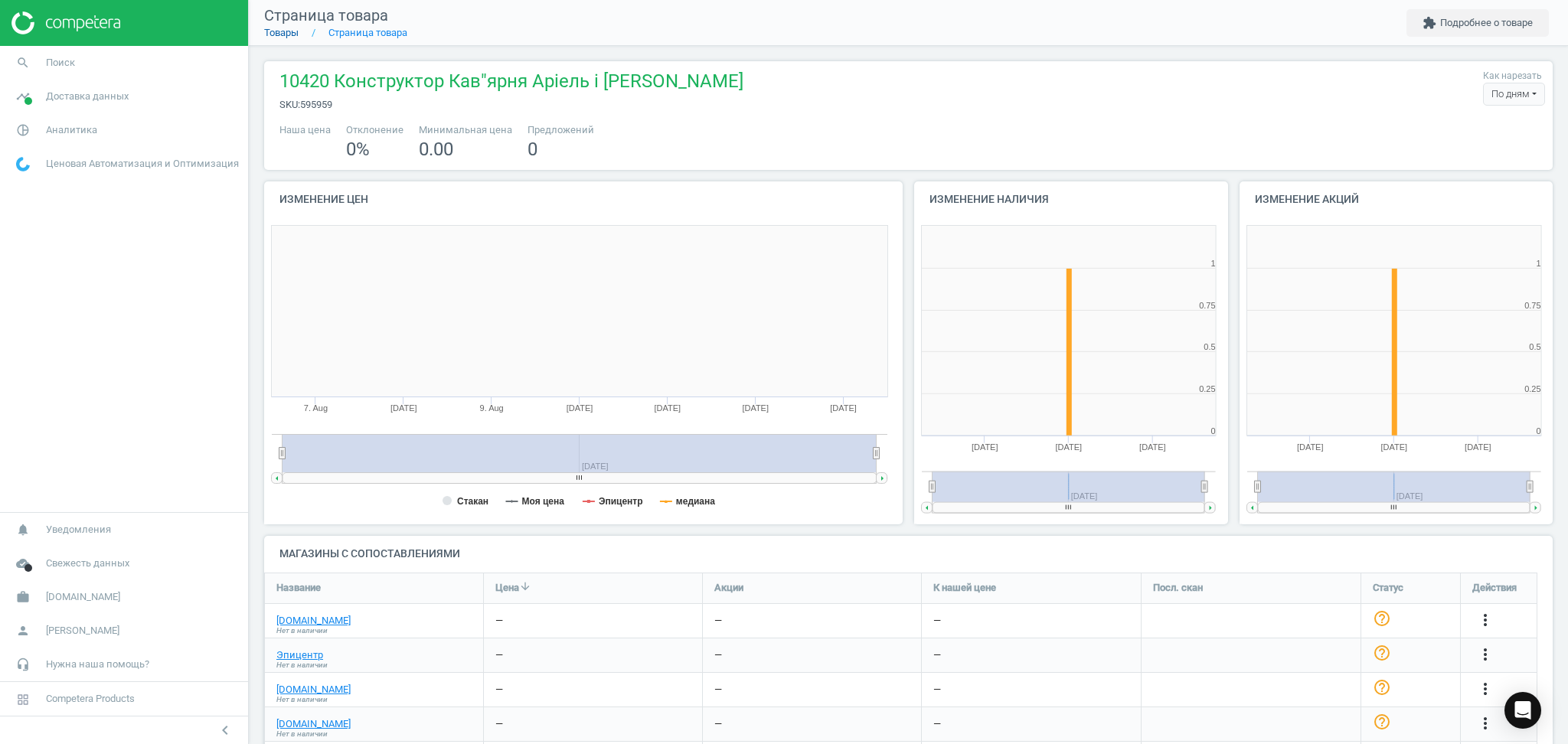
click at [272, 37] on link "Товары" at bounding box center [282, 32] width 34 height 11
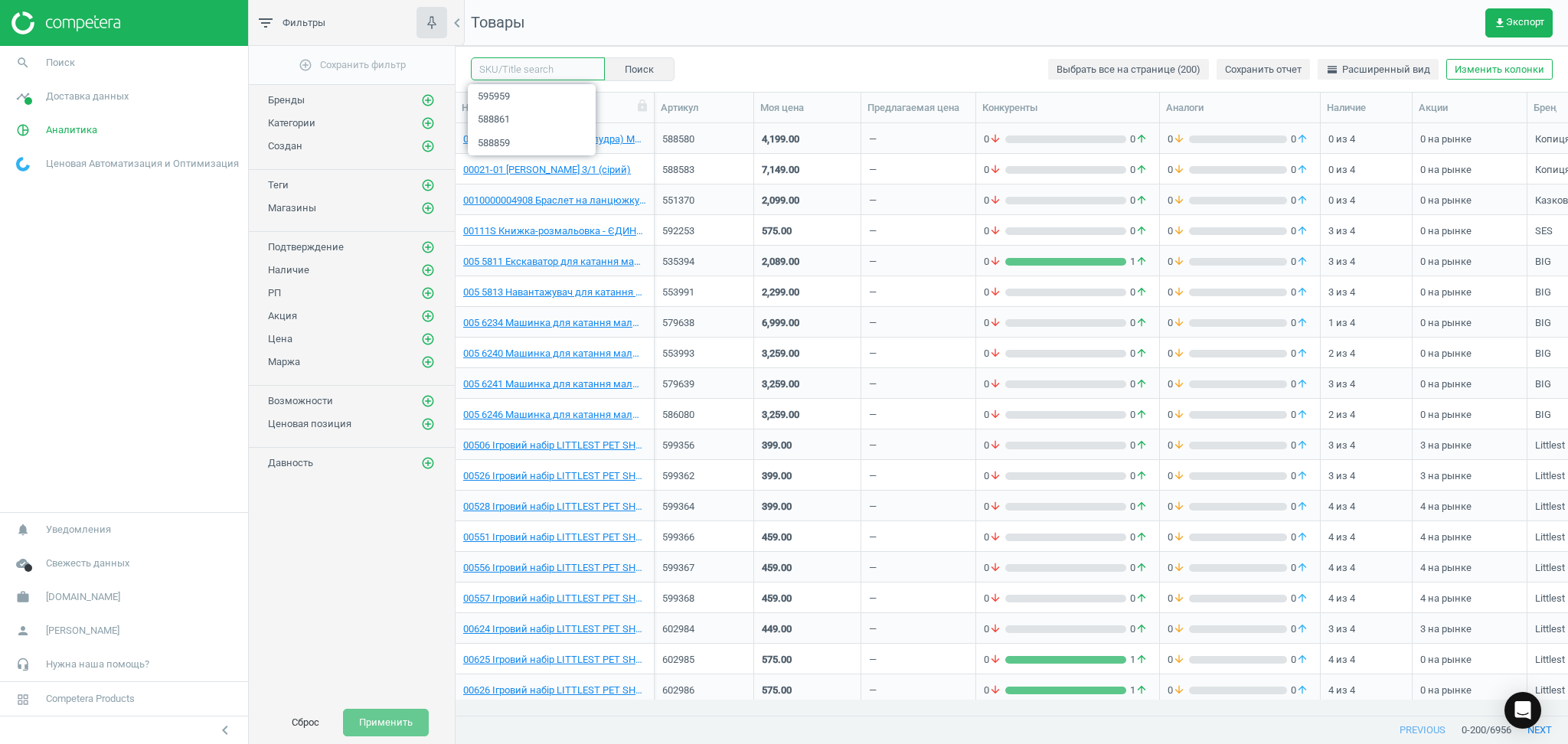
click at [543, 71] on input "text" at bounding box center [538, 68] width 134 height 23
paste input "595997"
type input "595997"
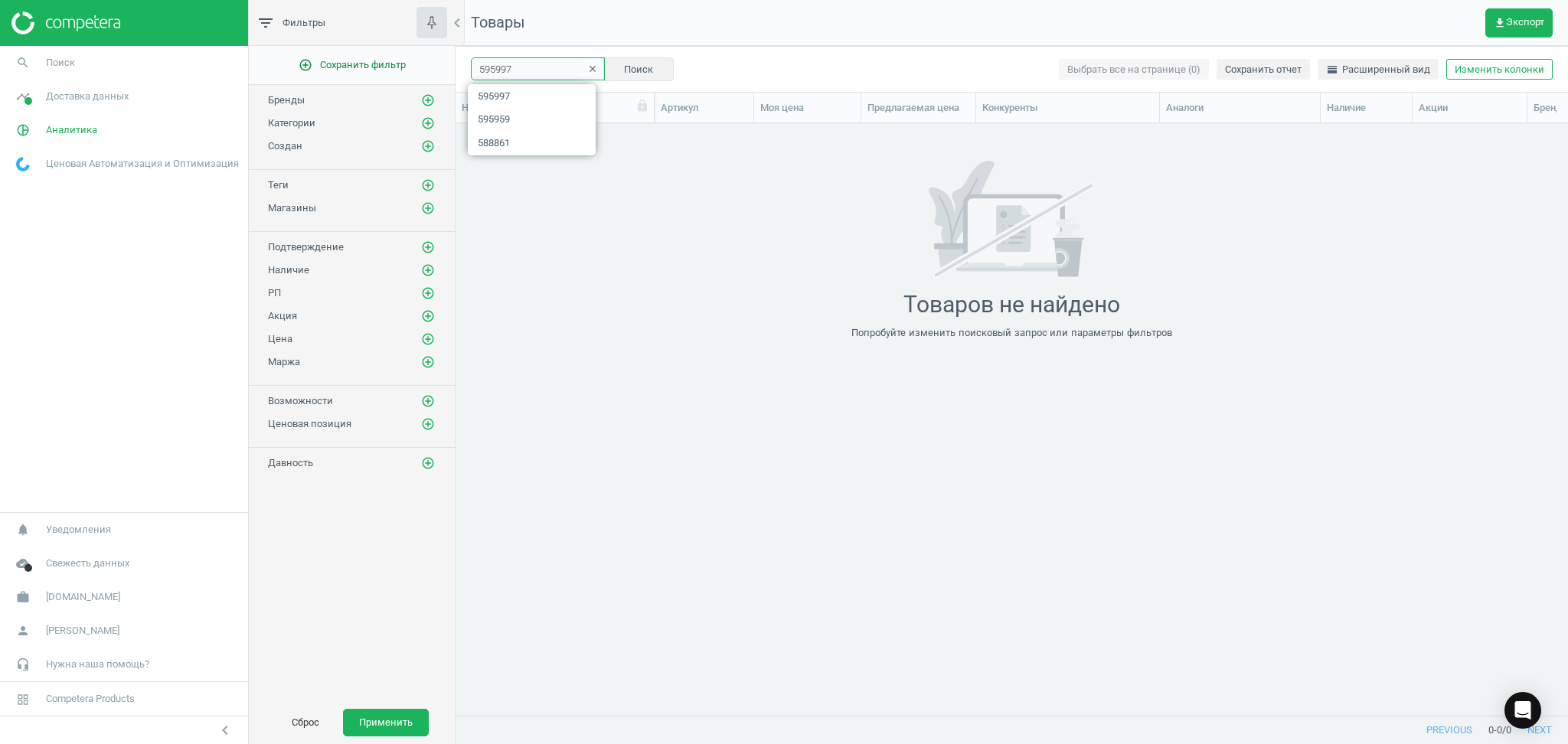
drag, startPoint x: 526, startPoint y: 72, endPoint x: 431, endPoint y: 70, distance: 95.0
click at [431, 70] on div "filter_list Фильтры chevron_left add_circle_outline Сохранить фильтр Бренды add…" at bounding box center [908, 372] width 1319 height 744
click at [565, 65] on input "text" at bounding box center [538, 68] width 134 height 23
paste input "595997"
type input "595997"
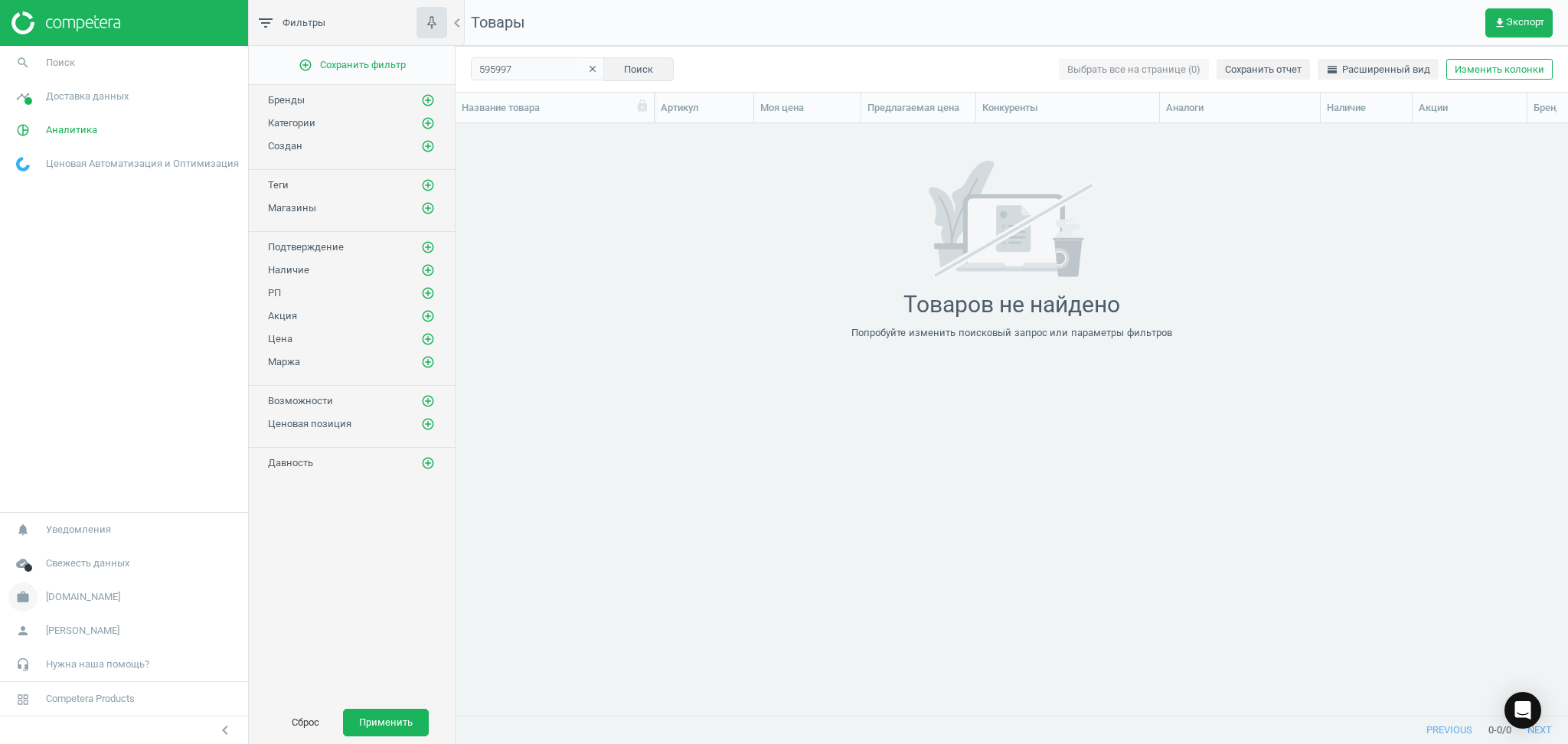
click at [45, 590] on span "work" at bounding box center [23, 597] width 46 height 33
click at [55, 580] on span "Настройки кампании" at bounding box center [62, 575] width 91 height 12
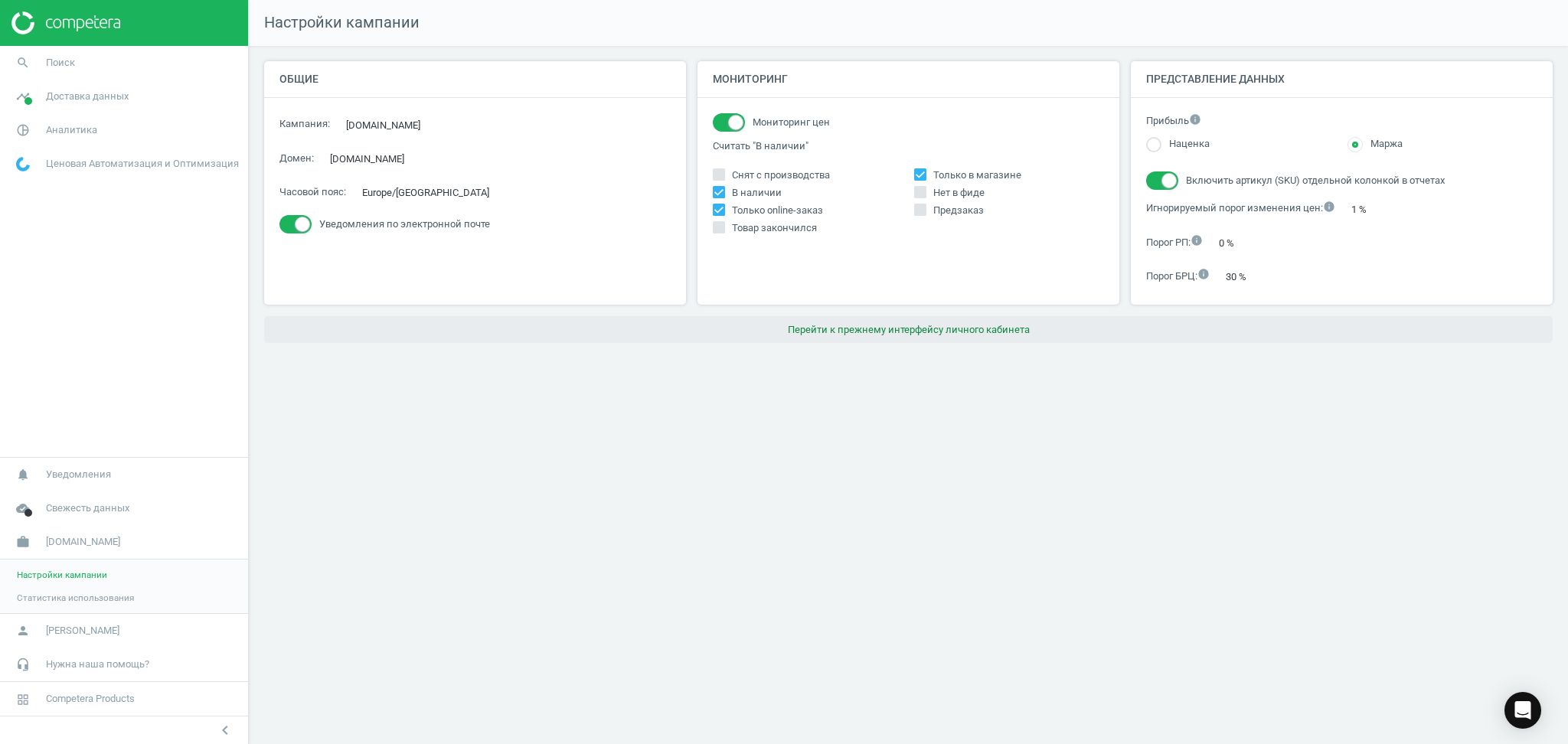
click at [912, 332] on button "Перейти к прежнему интерфейсу личного кабинета" at bounding box center [908, 330] width 1288 height 27
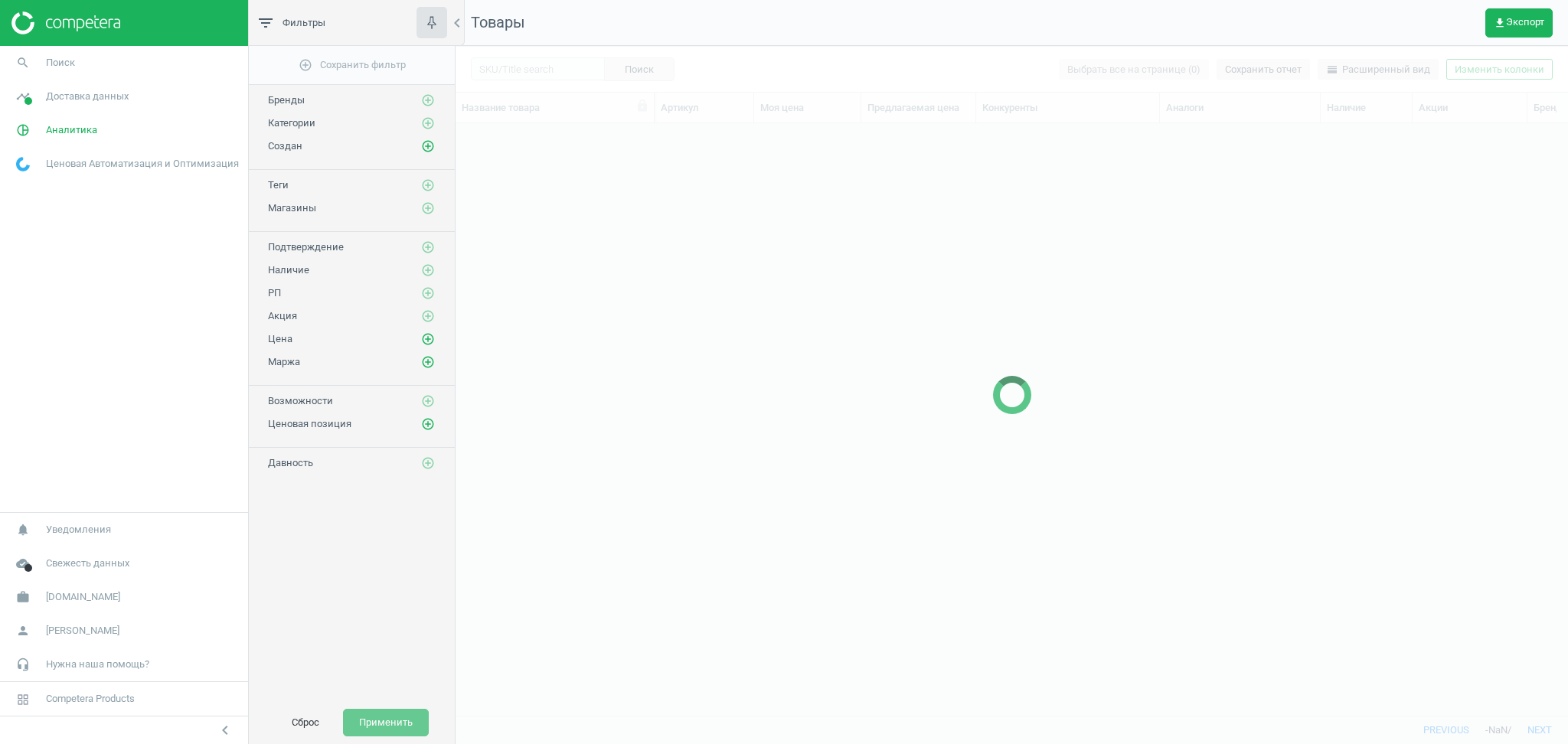
scroll to position [562, 1096]
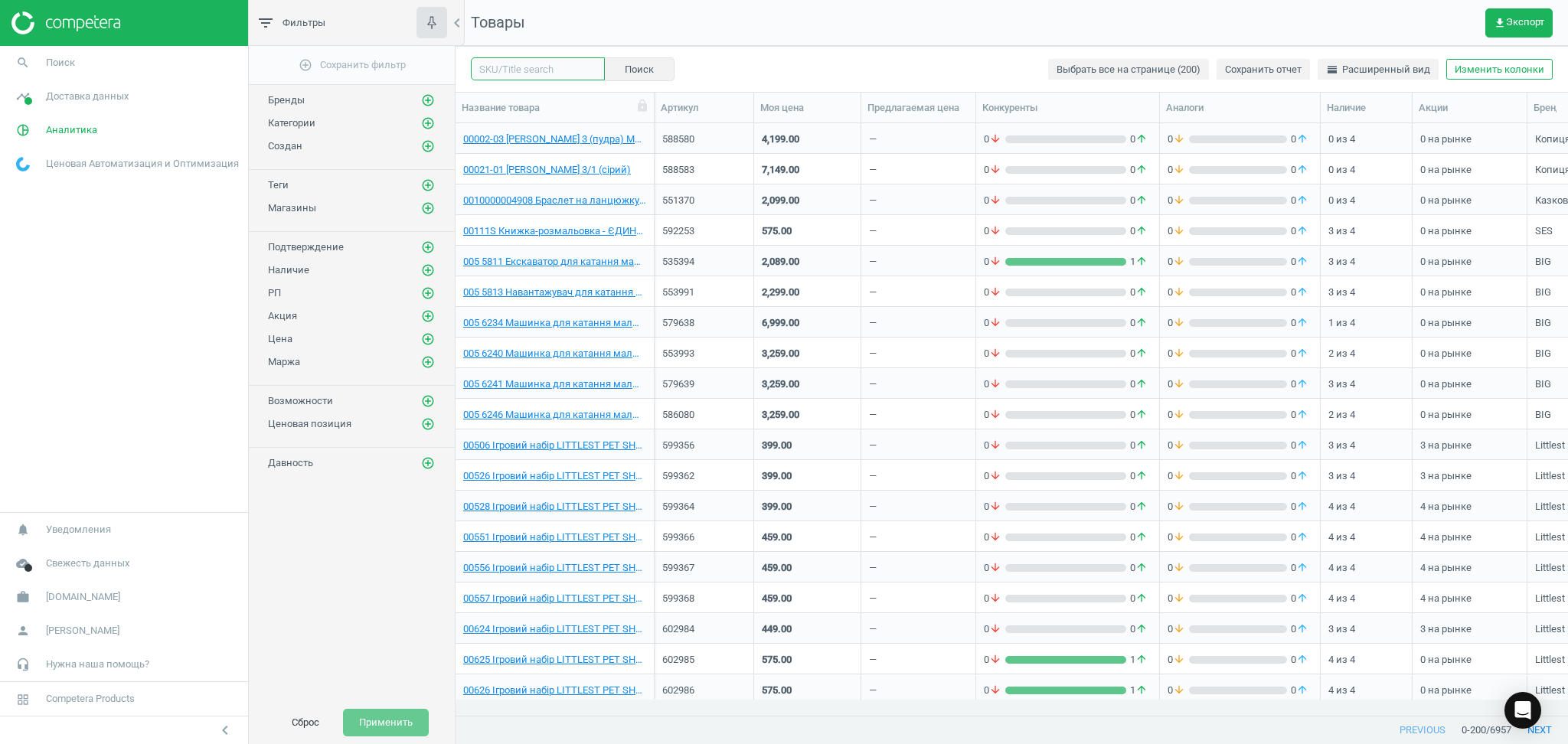
click at [523, 70] on input "text" at bounding box center [538, 68] width 134 height 23
paste input "595997"
type input "595997"
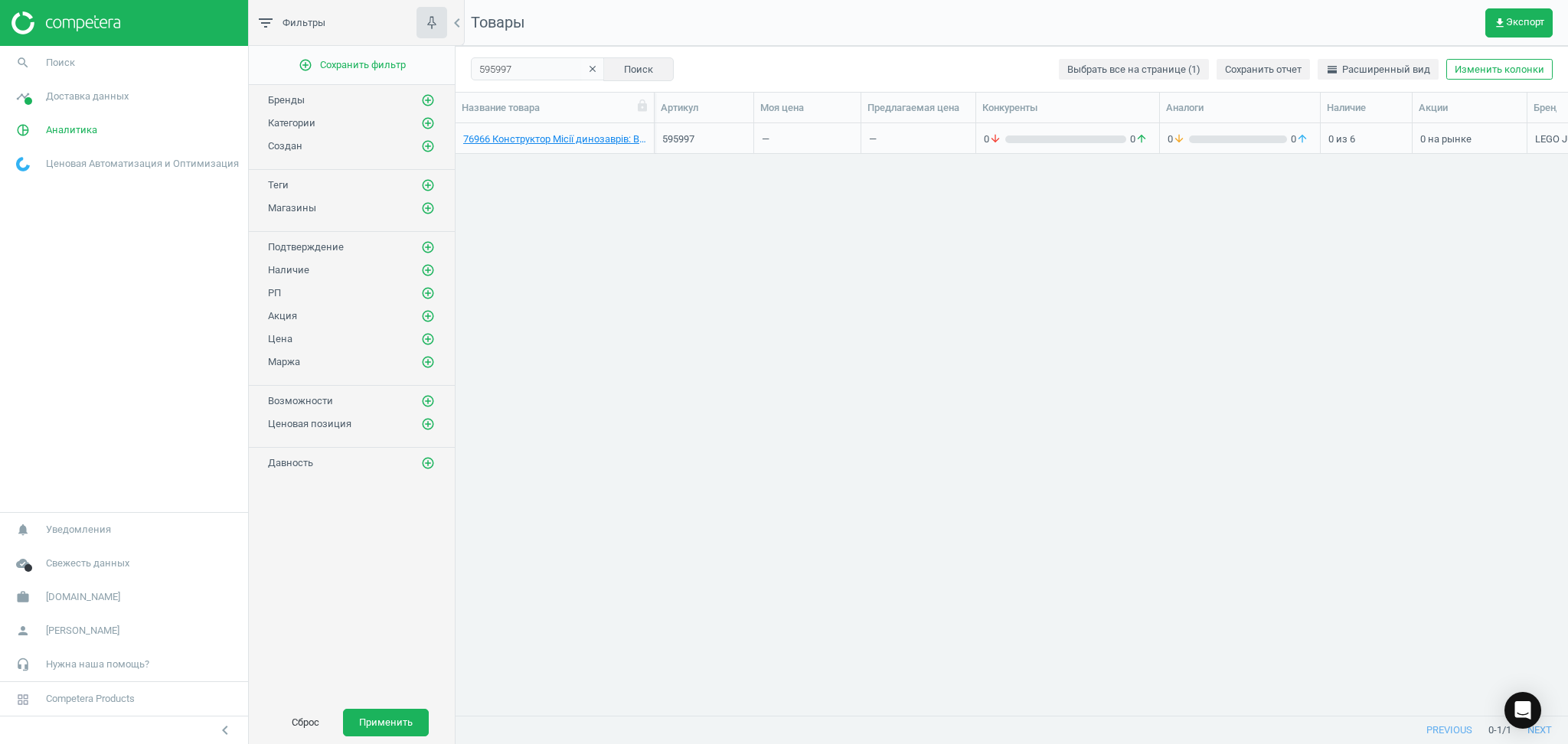
click at [573, 146] on div "76966 Конструктор Місії динозаврів: Вантажівка для перевезення алозавра" at bounding box center [555, 142] width 183 height 19
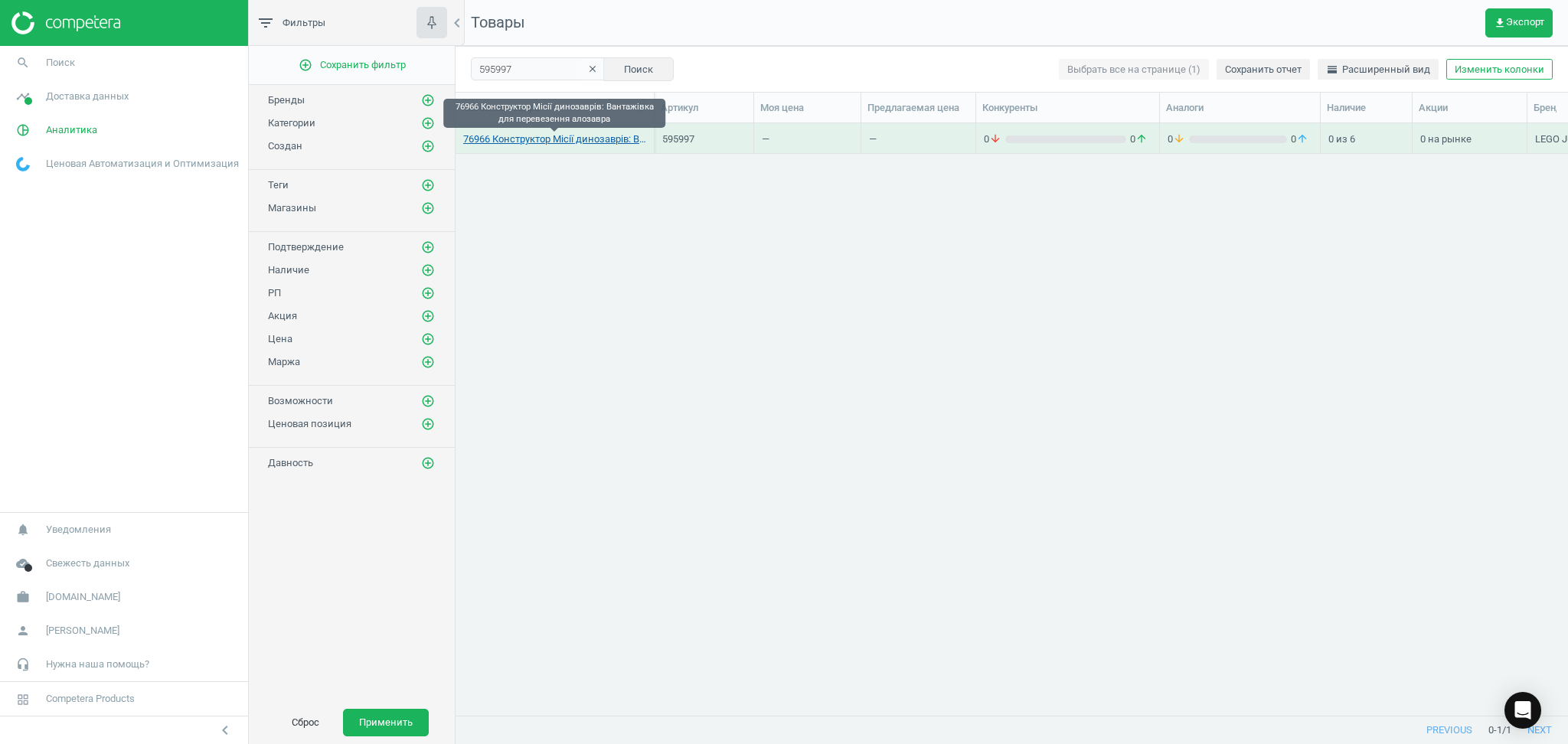
click at [566, 137] on link "76966 Конструктор Місії динозаврів: Вантажівка для перевезення алозавра" at bounding box center [555, 140] width 183 height 14
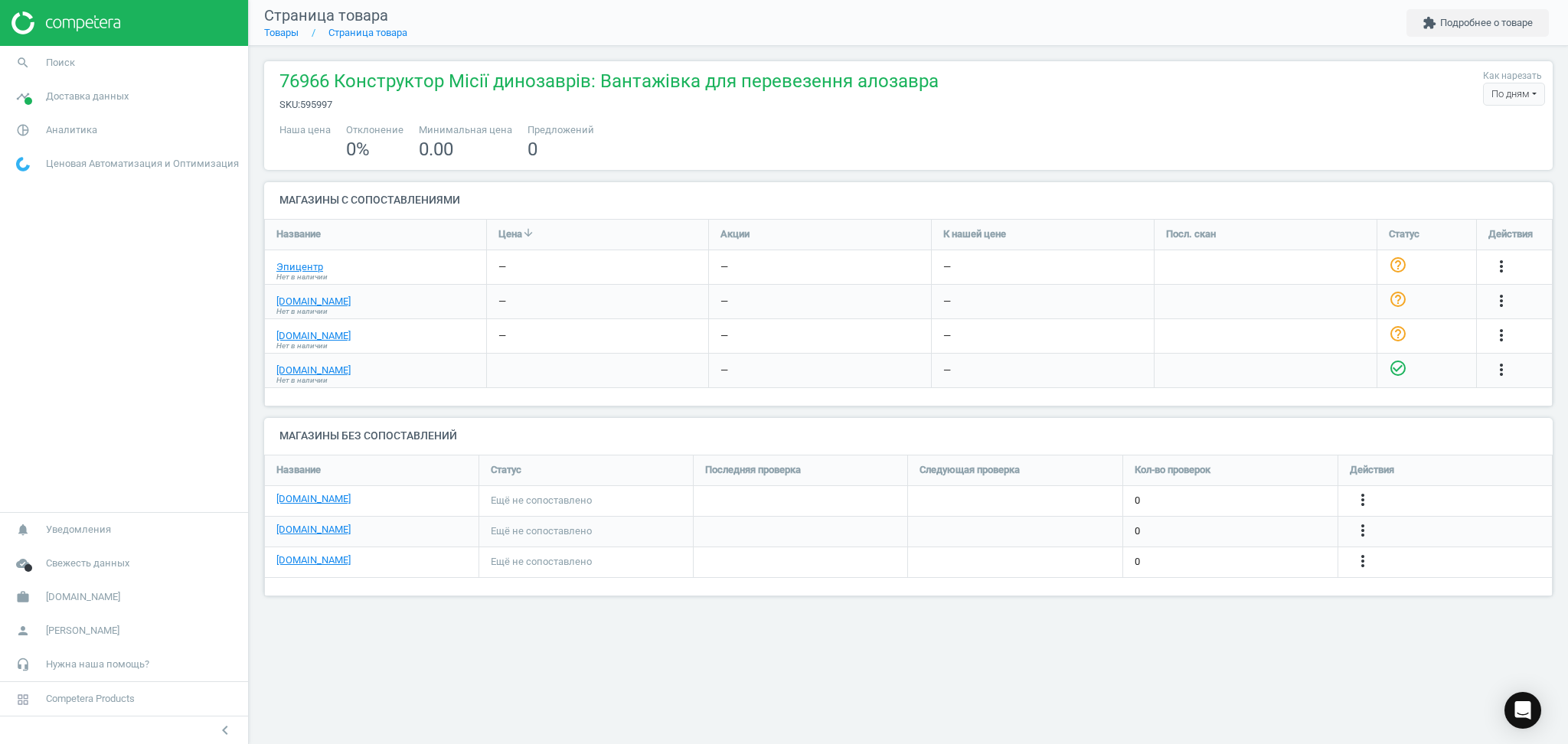
scroll to position [173, 1320]
click at [1366, 499] on icon "more_vert" at bounding box center [1362, 499] width 18 height 18
click at [1230, 492] on link "Изменить ссылку/опцию" at bounding box center [1243, 495] width 210 height 24
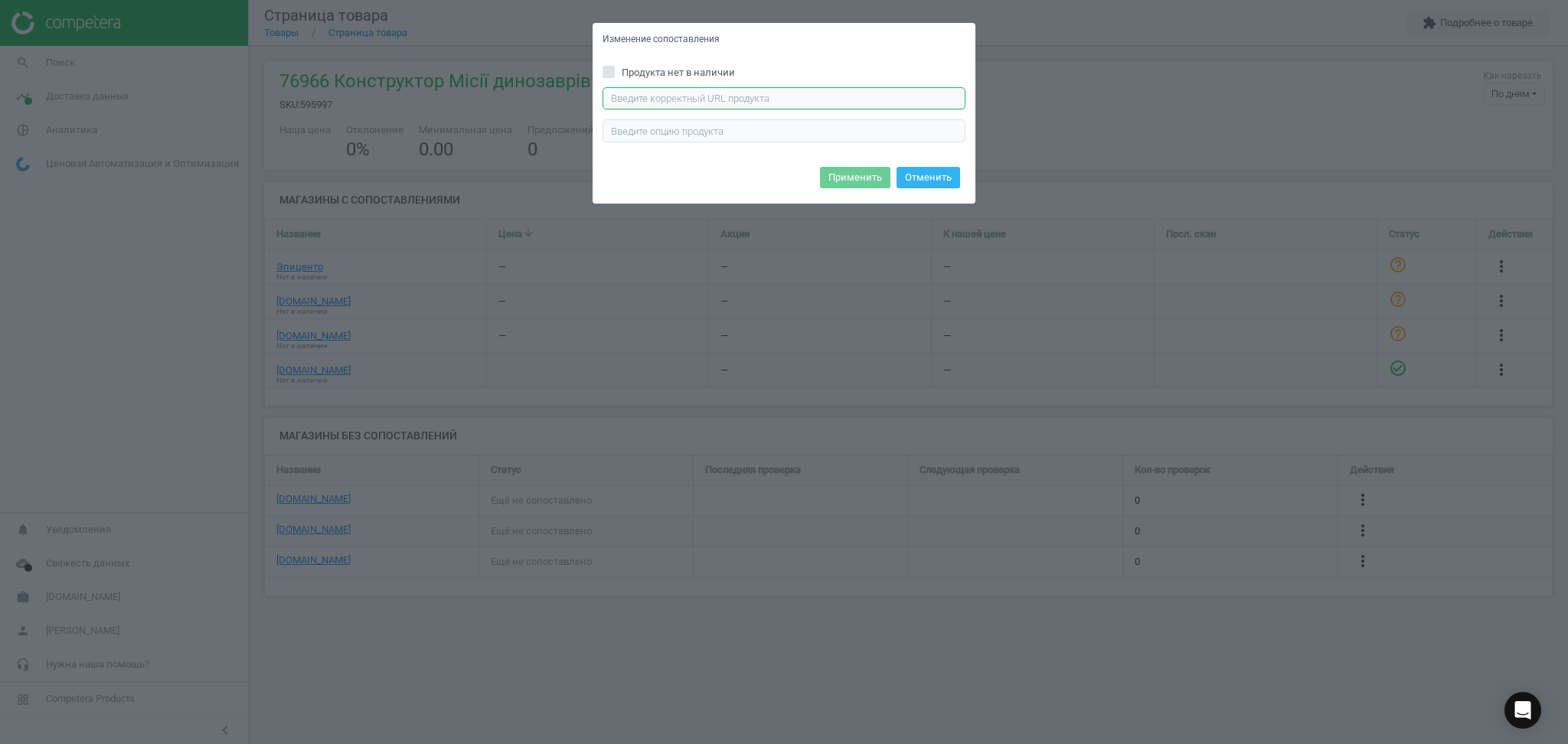
click at [724, 88] on input "text" at bounding box center [784, 98] width 363 height 23
paste input "[URL][DOMAIN_NAME]"
type input "[URL][DOMAIN_NAME]"
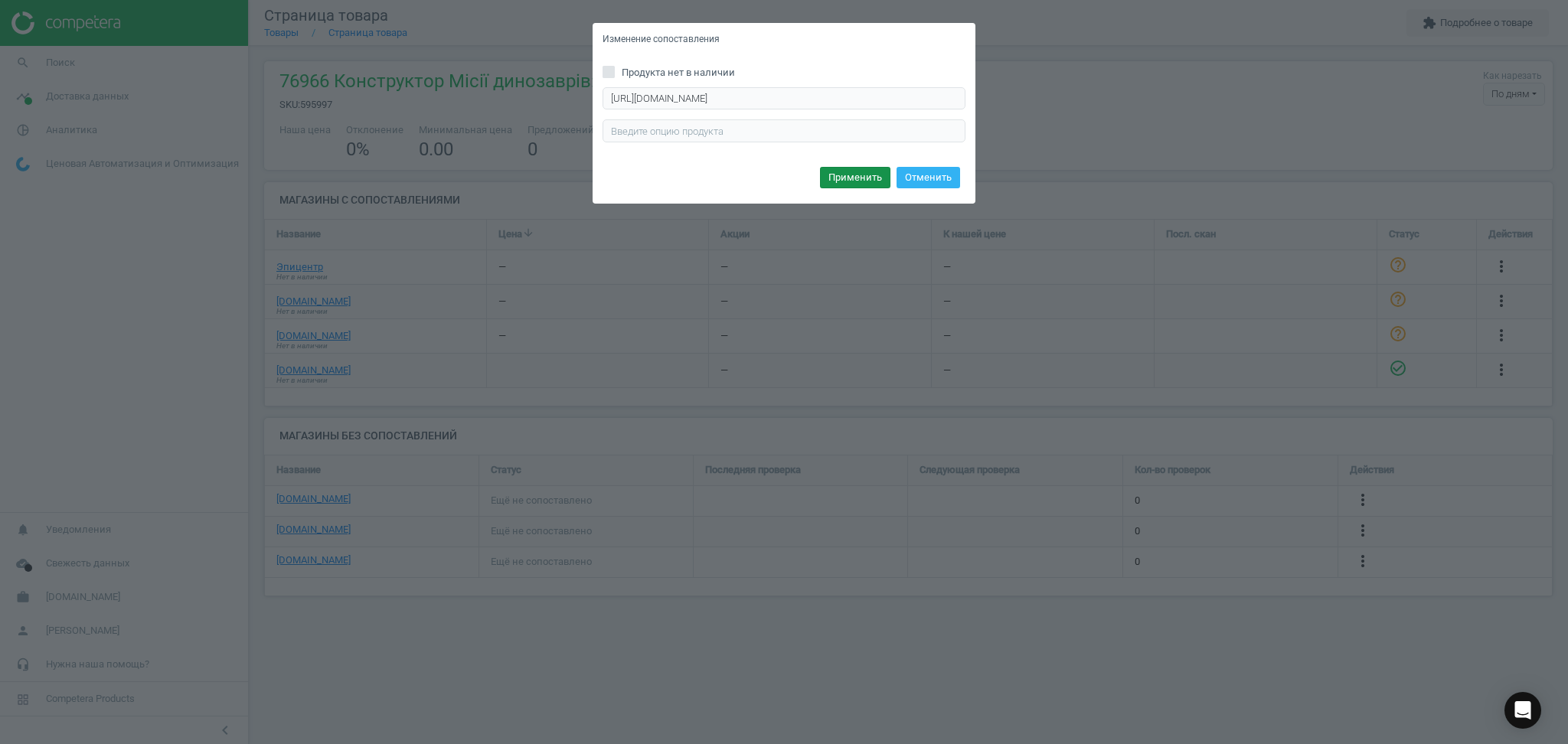
click at [852, 182] on button "Применить" at bounding box center [855, 177] width 70 height 21
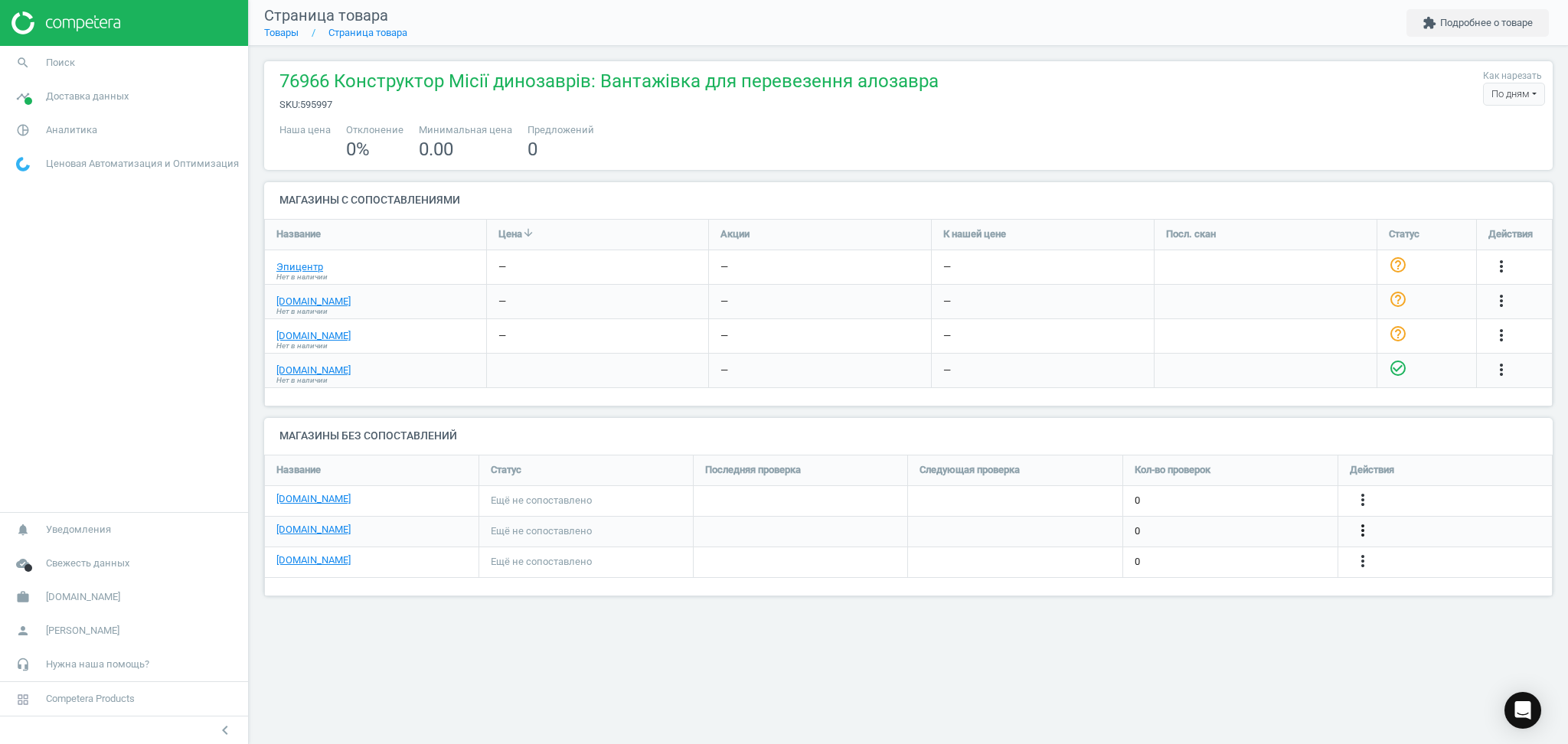
click at [1357, 525] on icon "more_vert" at bounding box center [1362, 530] width 18 height 18
click at [1191, 521] on link "Изменить ссылку/опцию" at bounding box center [1243, 525] width 210 height 24
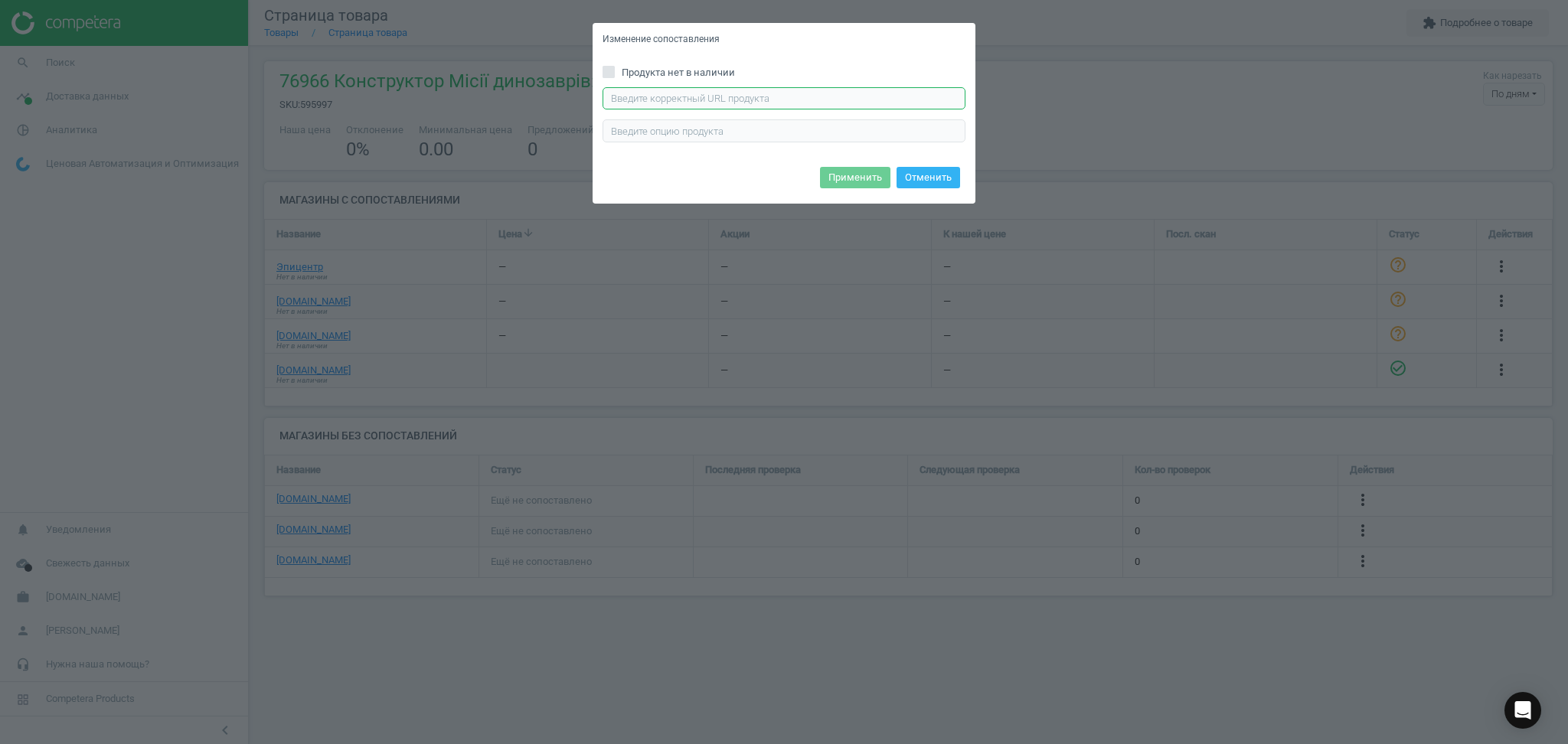
click at [733, 95] on input "text" at bounding box center [784, 98] width 363 height 23
paste input "[URL][DOMAIN_NAME]"
type input "[URL][DOMAIN_NAME]"
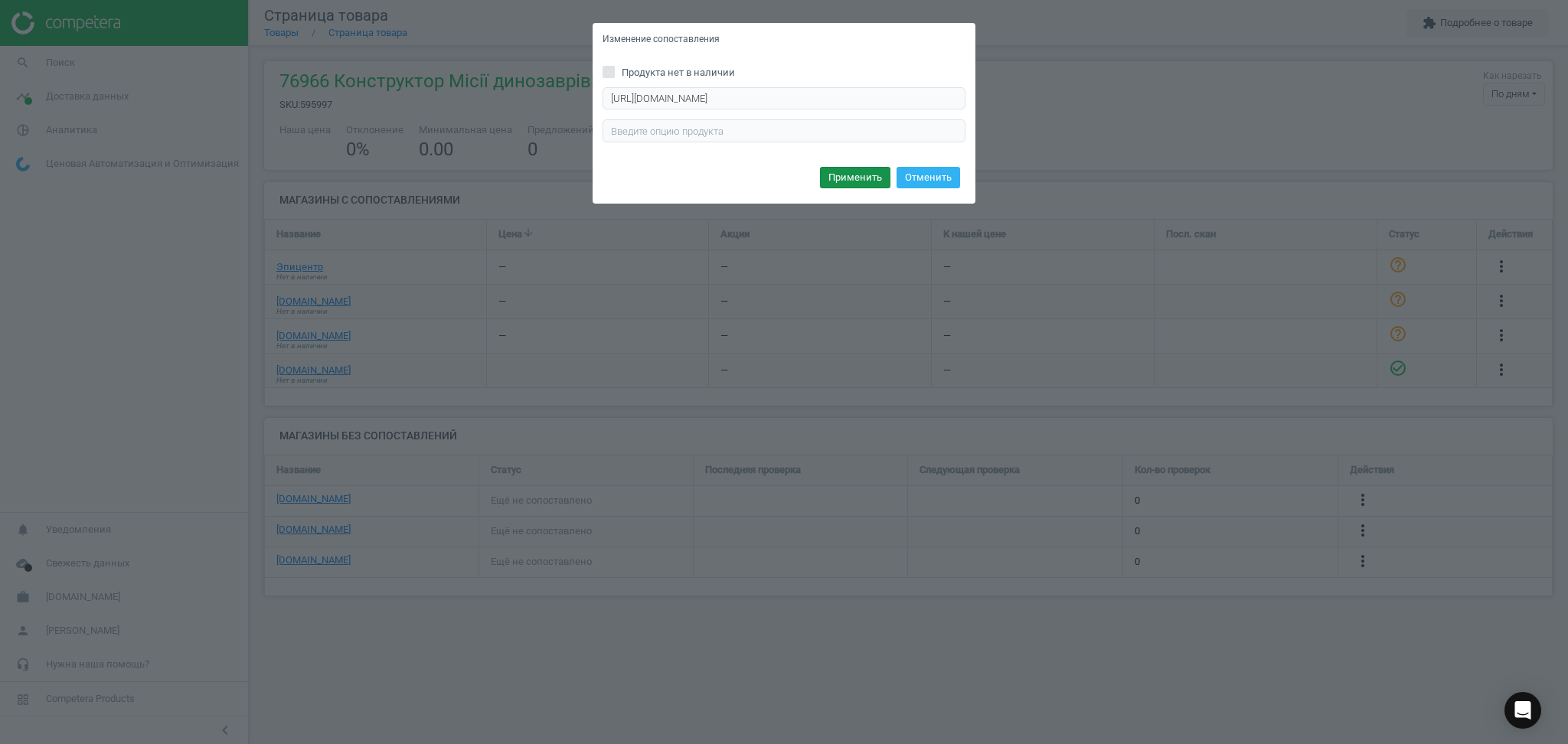
click at [856, 172] on button "Применить" at bounding box center [855, 177] width 70 height 21
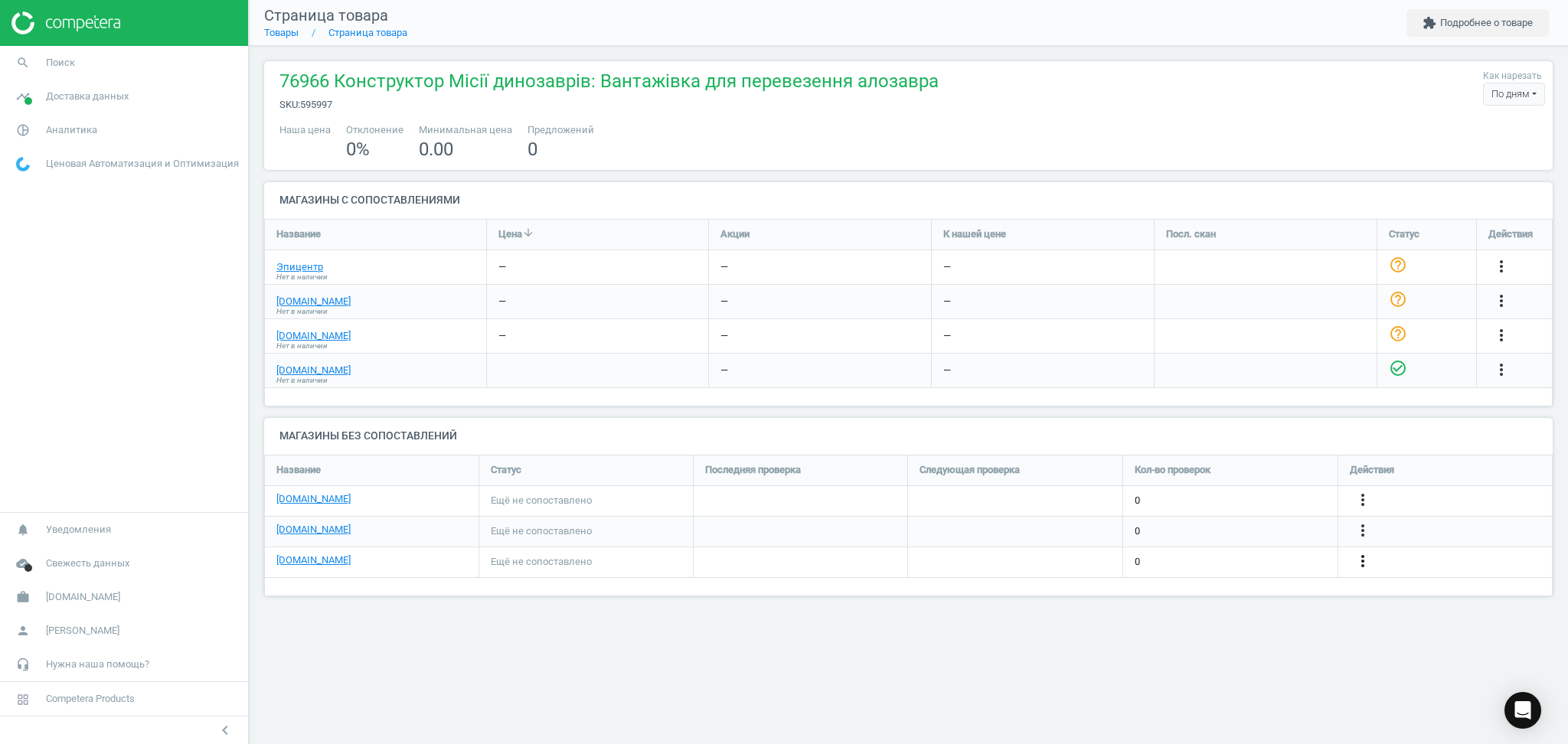
click at [1364, 563] on icon "more_vert" at bounding box center [1362, 561] width 18 height 18
click at [1191, 557] on link "Изменить ссылку/опцию" at bounding box center [1243, 556] width 210 height 24
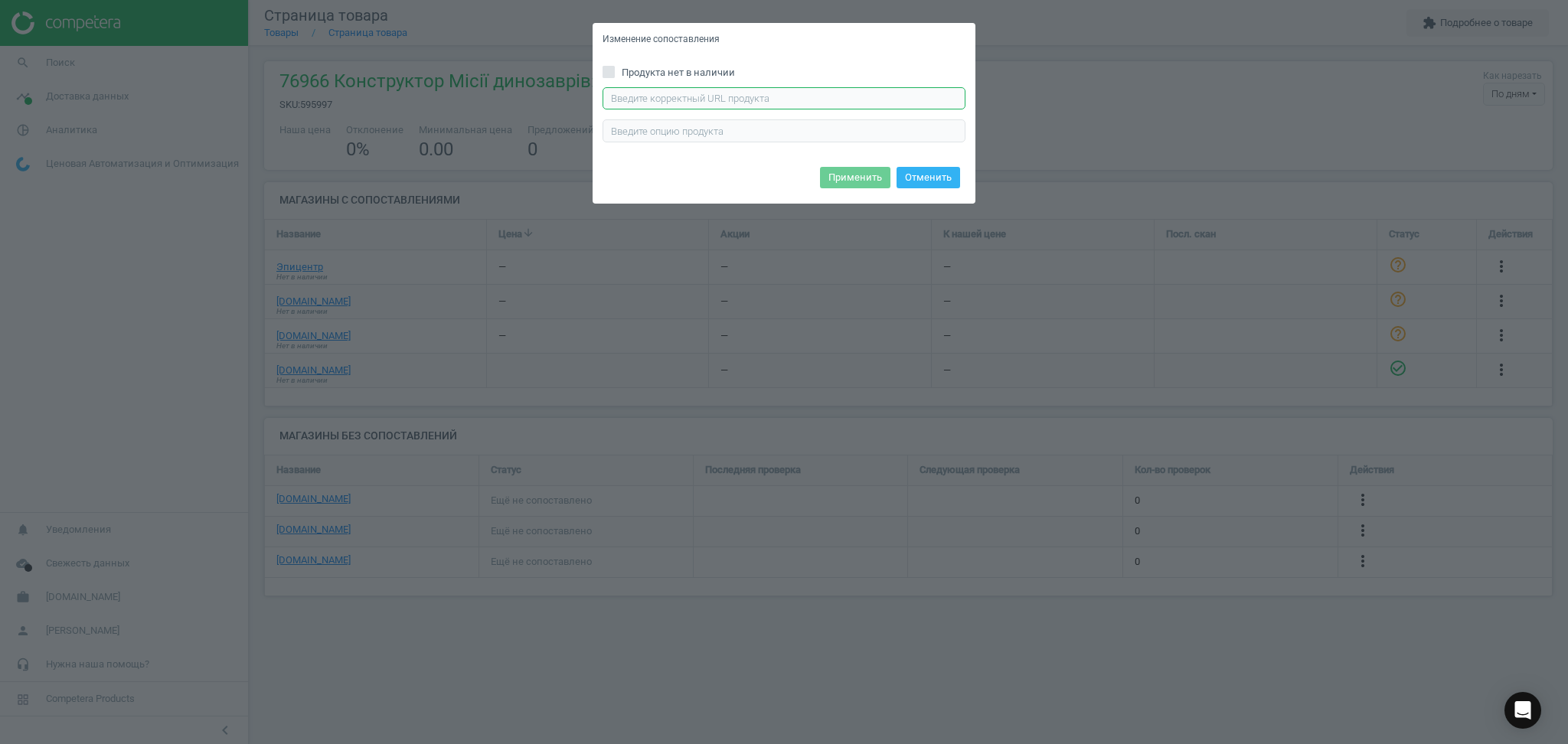
click at [692, 96] on input "text" at bounding box center [784, 98] width 363 height 23
paste input "[URL][DOMAIN_NAME]"
type input "[URL][DOMAIN_NAME]"
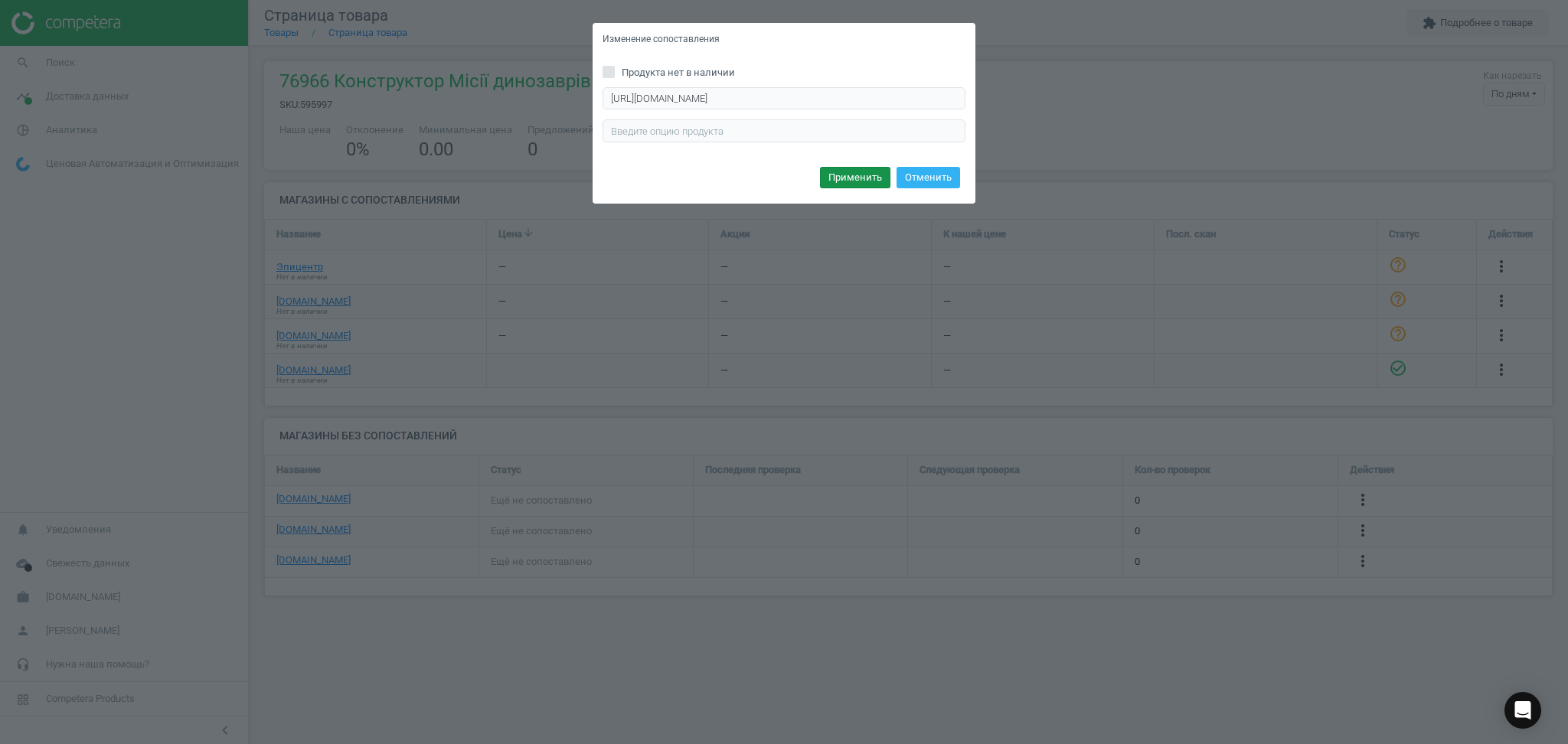
click at [840, 184] on button "Применить" at bounding box center [855, 177] width 70 height 21
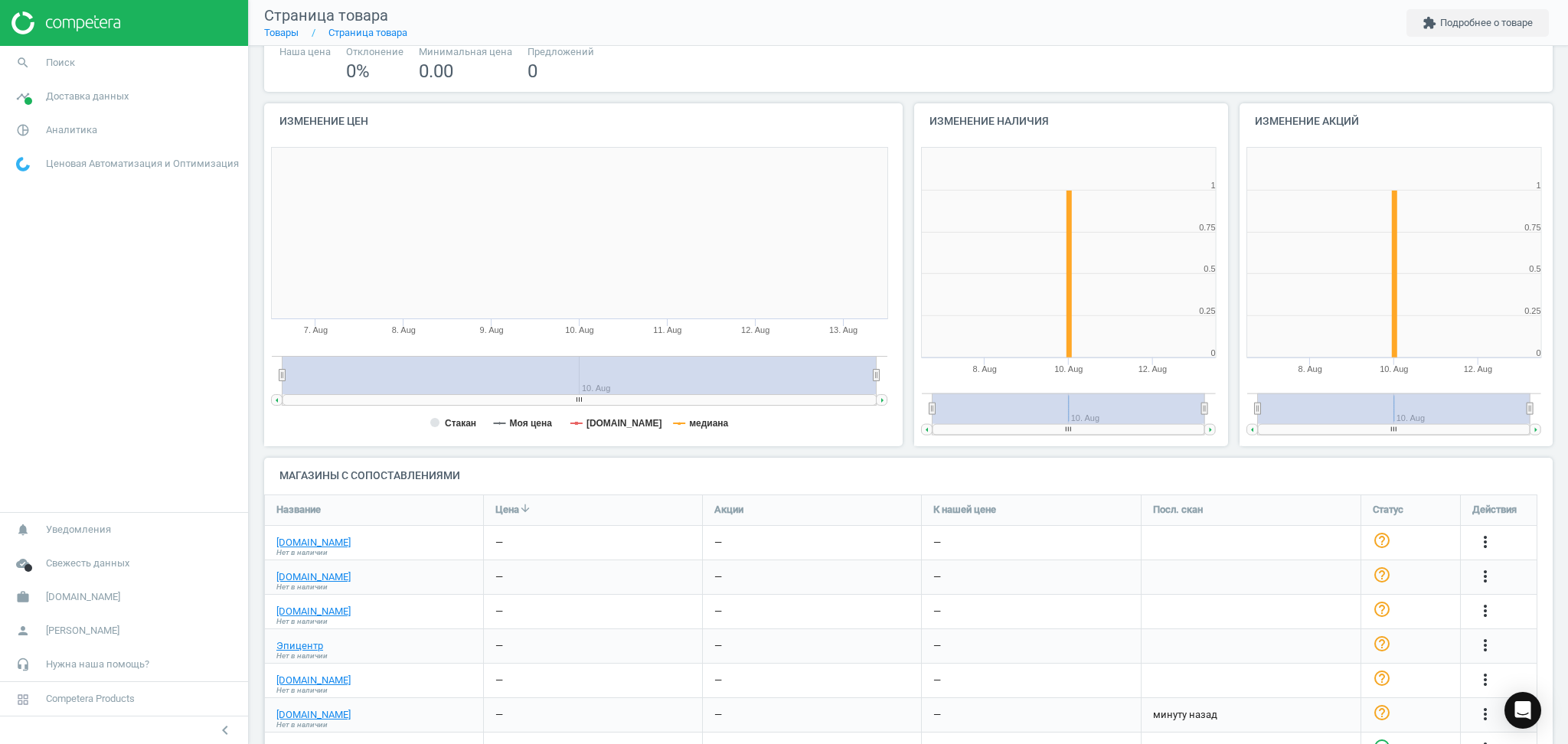
scroll to position [43, 0]
